Goal: Task Accomplishment & Management: Complete application form

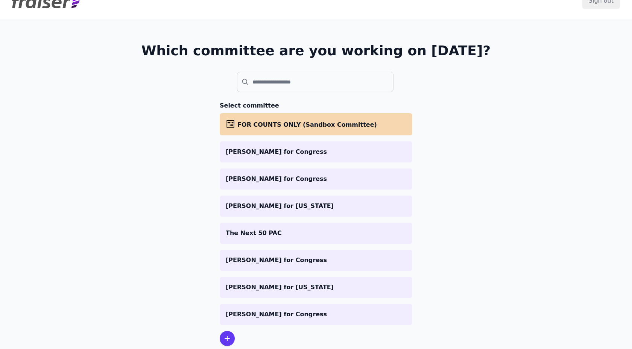
scroll to position [17, 0]
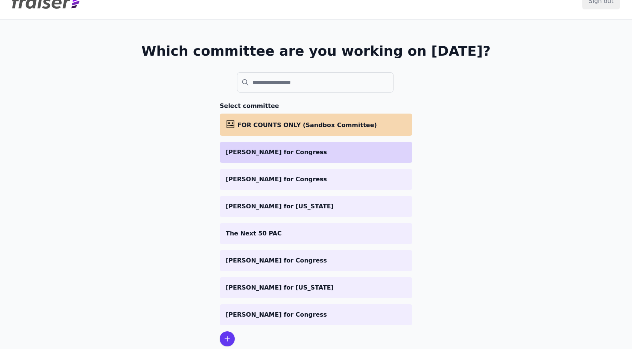
click at [344, 157] on li "[PERSON_NAME] for Congress" at bounding box center [316, 152] width 193 height 21
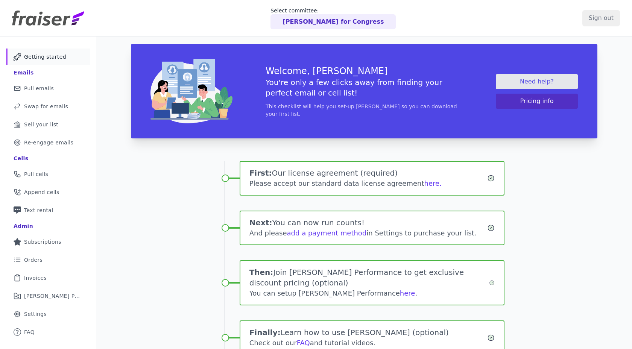
scroll to position [10, 0]
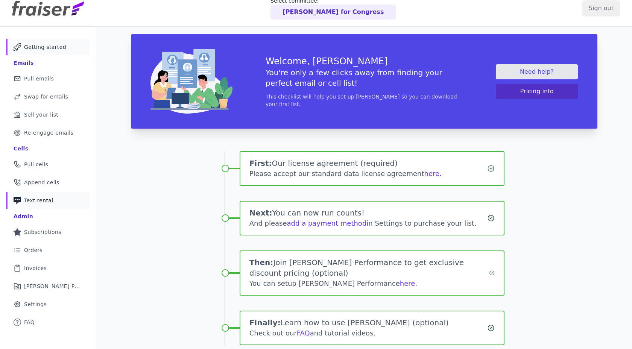
click at [21, 203] on link "Phone Icon with a plus sign Outline of a phone with a plus sign Text rental" at bounding box center [48, 200] width 84 height 17
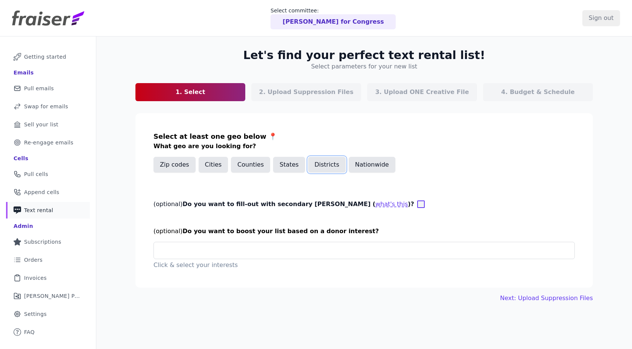
click at [316, 164] on button "Districts" at bounding box center [327, 165] width 38 height 16
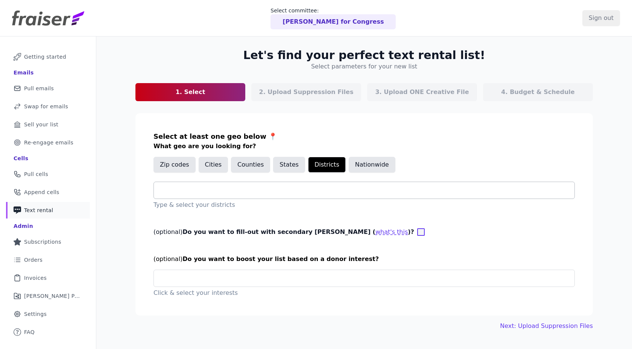
click at [269, 194] on input "text" at bounding box center [367, 190] width 415 height 9
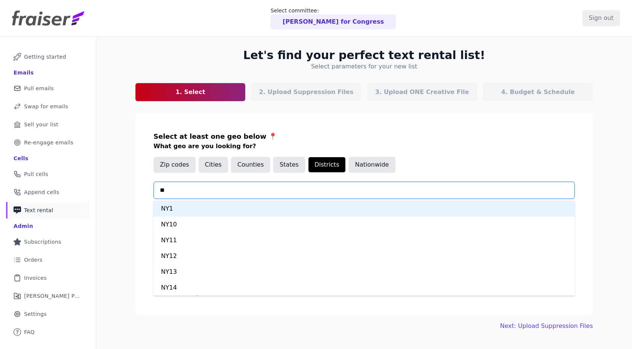
type input "***"
click at [248, 210] on div "NY2" at bounding box center [365, 209] width 422 height 16
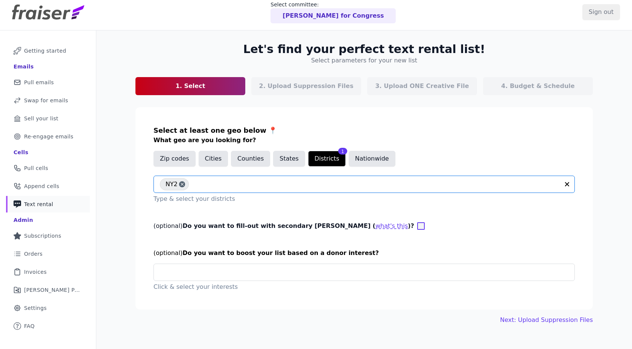
scroll to position [7, 0]
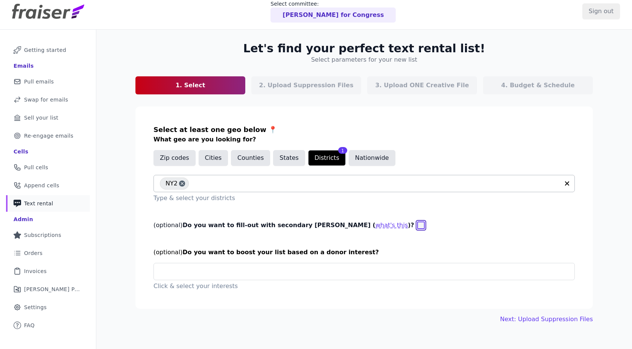
click at [417, 228] on input "(optional) Do you want to fill-out with secondary geo params ( what's this )?" at bounding box center [421, 226] width 8 height 8
checkbox input "true"
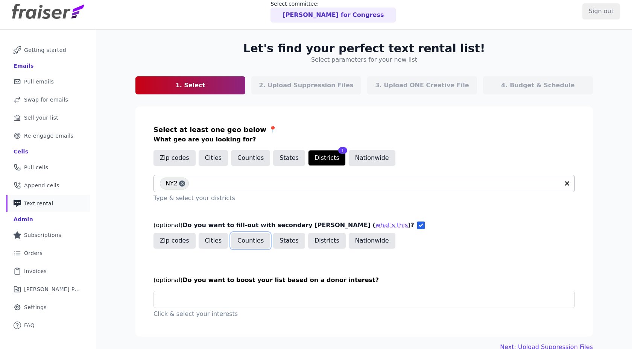
click at [258, 240] on button "Counties" at bounding box center [250, 241] width 39 height 16
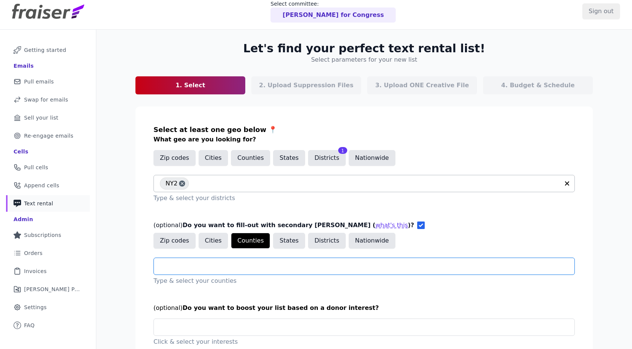
click at [236, 263] on input "text" at bounding box center [367, 266] width 415 height 9
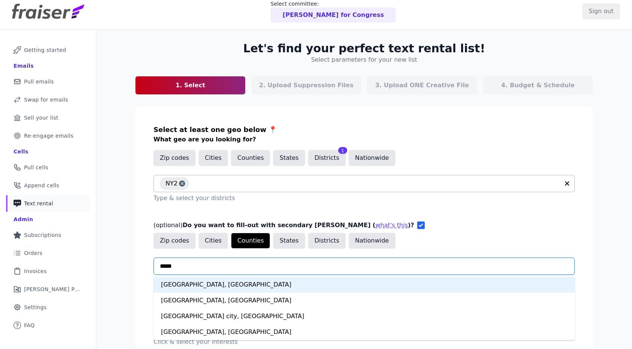
type input "******"
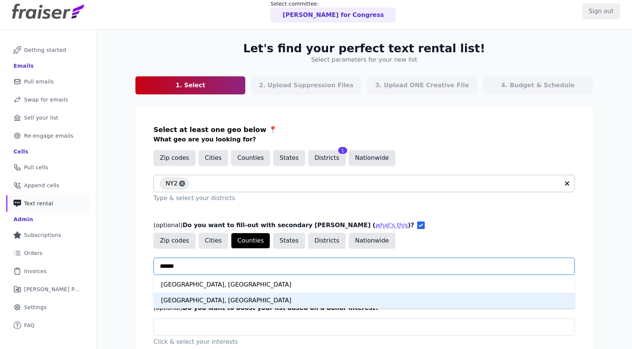
click at [222, 299] on div "[GEOGRAPHIC_DATA], [GEOGRAPHIC_DATA]" at bounding box center [365, 301] width 422 height 16
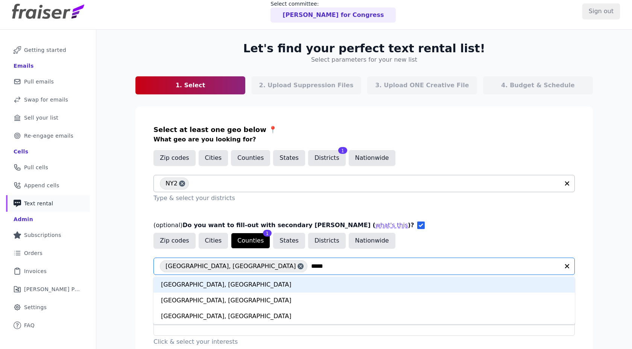
type input "******"
click at [200, 300] on div "[GEOGRAPHIC_DATA], [GEOGRAPHIC_DATA]" at bounding box center [365, 301] width 422 height 16
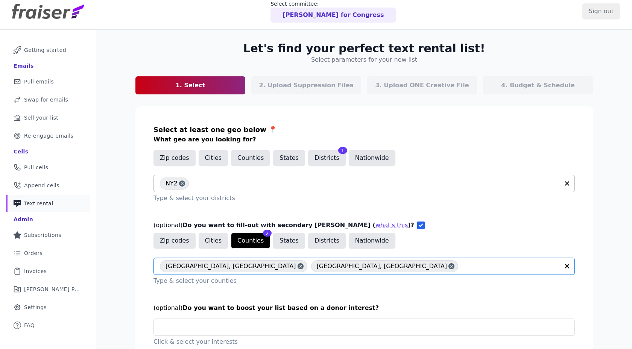
scroll to position [49, 0]
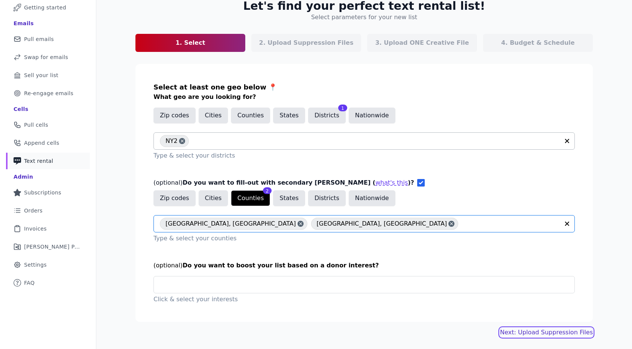
click at [534, 333] on link "Next: Upload Suppression Files" at bounding box center [546, 332] width 93 height 9
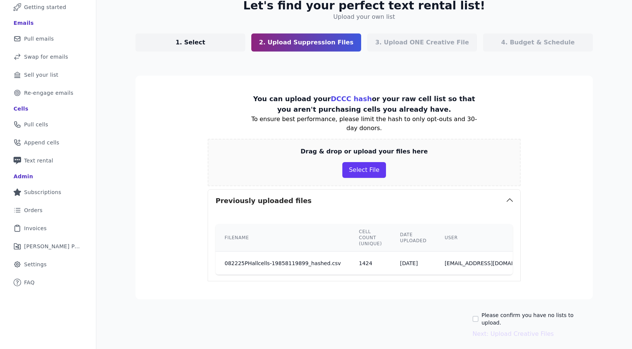
scroll to position [69, 0]
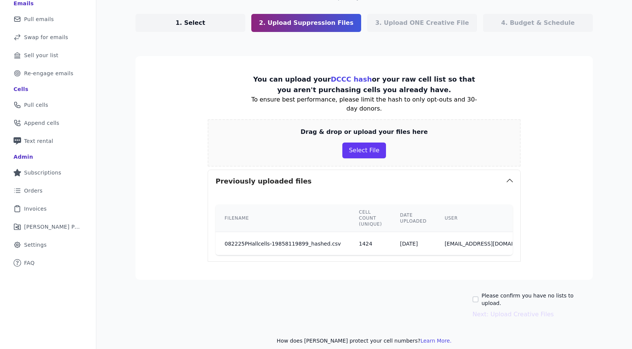
click at [479, 292] on div "Please confirm you have no lists to upload. Next: Upload Creative Files" at bounding box center [365, 305] width 458 height 27
click at [479, 297] on input "Please confirm you have no lists to upload." at bounding box center [476, 300] width 6 height 6
checkbox input "true"
click at [490, 310] on button "Next: Upload Creative Files" at bounding box center [513, 314] width 81 height 9
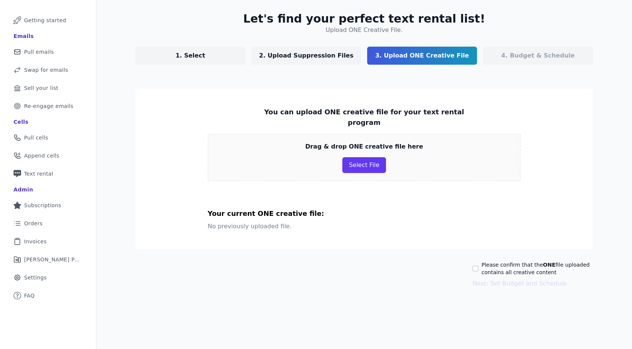
scroll to position [37, 0]
click at [370, 157] on button "Select File" at bounding box center [364, 165] width 43 height 16
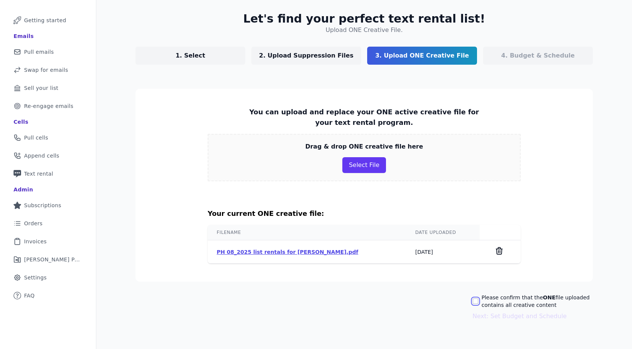
click at [478, 299] on input "Please confirm that the ONE file uploaded contains all creative content" at bounding box center [476, 302] width 6 height 6
checkbox input "true"
click at [482, 315] on button "Next: Set Budget and Schedule" at bounding box center [520, 316] width 94 height 9
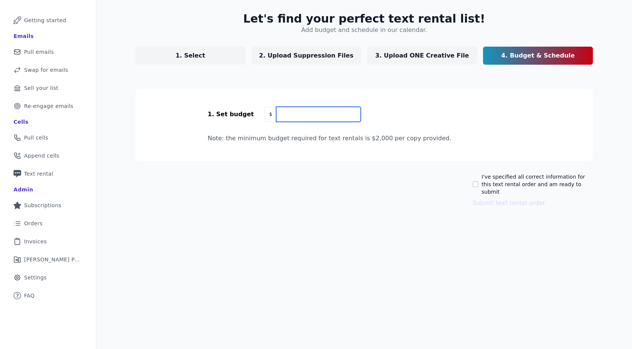
click at [329, 116] on input "text" at bounding box center [318, 114] width 84 height 15
type input "4,000"
click at [476, 181] on input "I've specified all correct information for this text rental order and am ready …" at bounding box center [476, 184] width 6 height 6
checkbox input "true"
click at [477, 199] on button "Submit text rental order" at bounding box center [509, 203] width 73 height 9
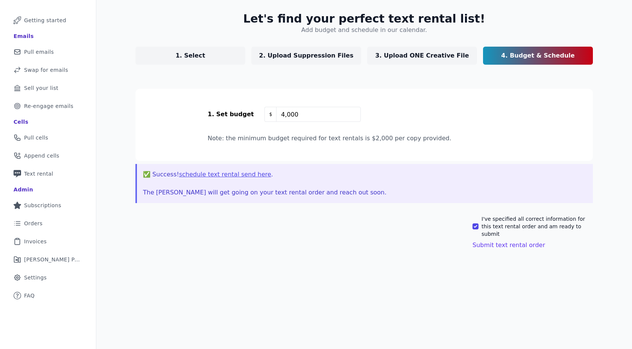
click at [215, 178] on button "schedule text rental send here" at bounding box center [225, 174] width 92 height 9
